Goal: Obtain resource: Obtain resource

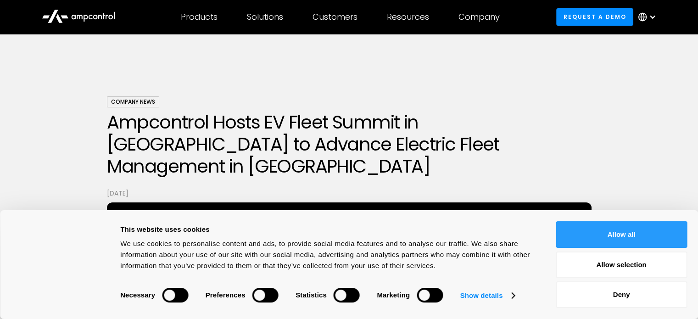
click at [642, 227] on button "Allow all" at bounding box center [621, 234] width 131 height 27
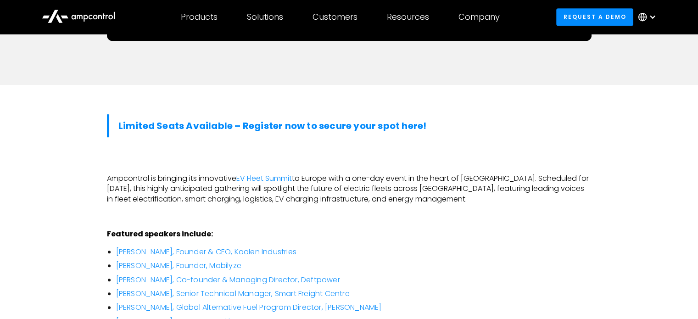
scroll to position [459, 0]
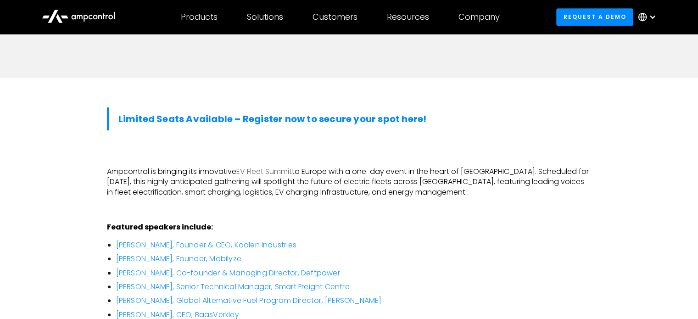
click at [265, 166] on link "EV Fleet Summit" at bounding box center [264, 171] width 56 height 11
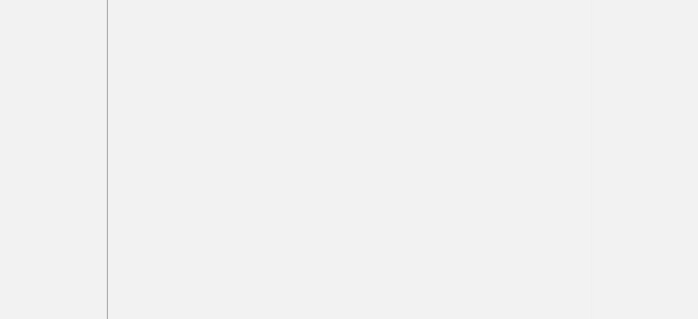
scroll to position [184, 0]
